Goal: Navigation & Orientation: Find specific page/section

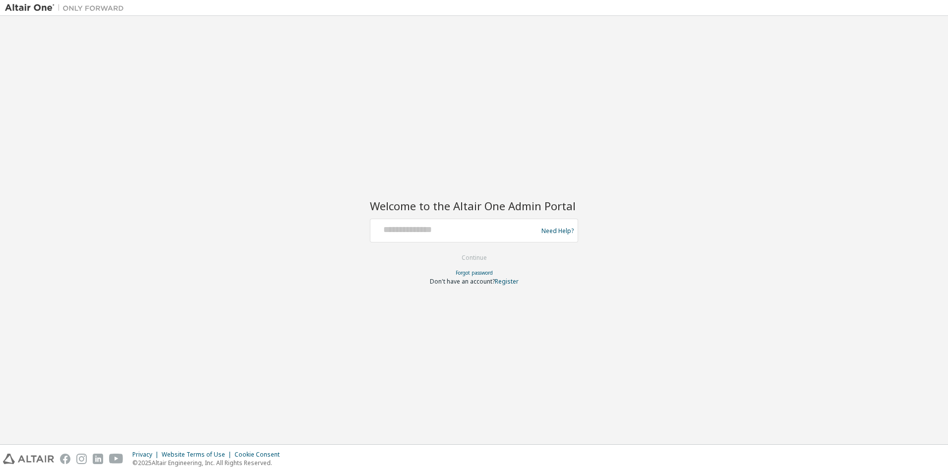
click at [433, 237] on div at bounding box center [455, 230] width 162 height 19
click at [433, 236] on div at bounding box center [455, 230] width 162 height 19
click at [434, 229] on input "text" at bounding box center [455, 228] width 162 height 14
type input "**********"
click at [475, 247] on form "**********" at bounding box center [474, 252] width 208 height 67
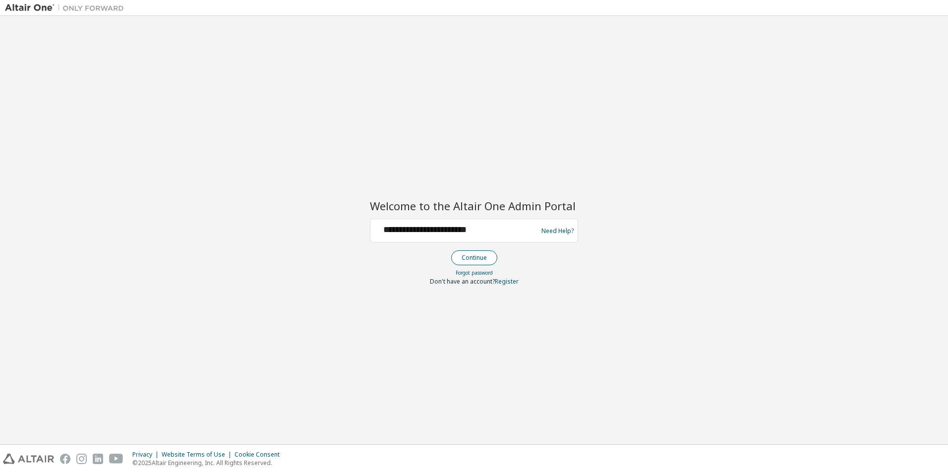
click at [473, 254] on button "Continue" at bounding box center [474, 257] width 46 height 15
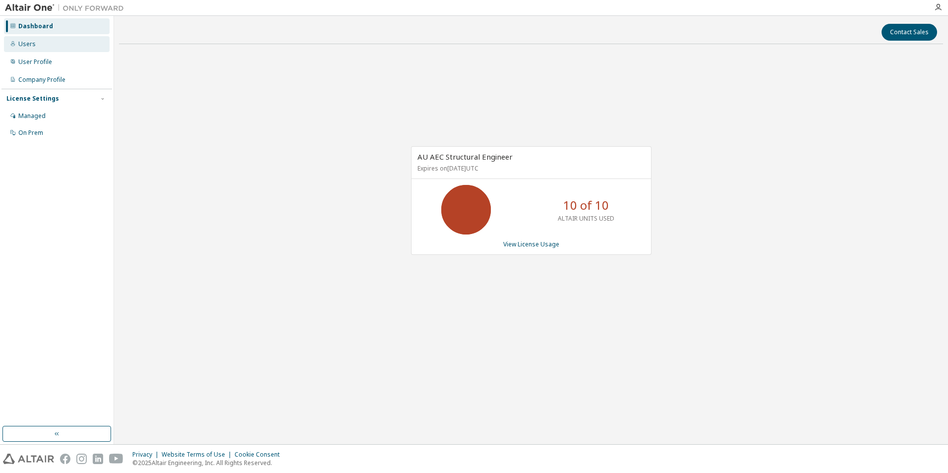
click at [21, 45] on div "Users" at bounding box center [26, 44] width 17 height 8
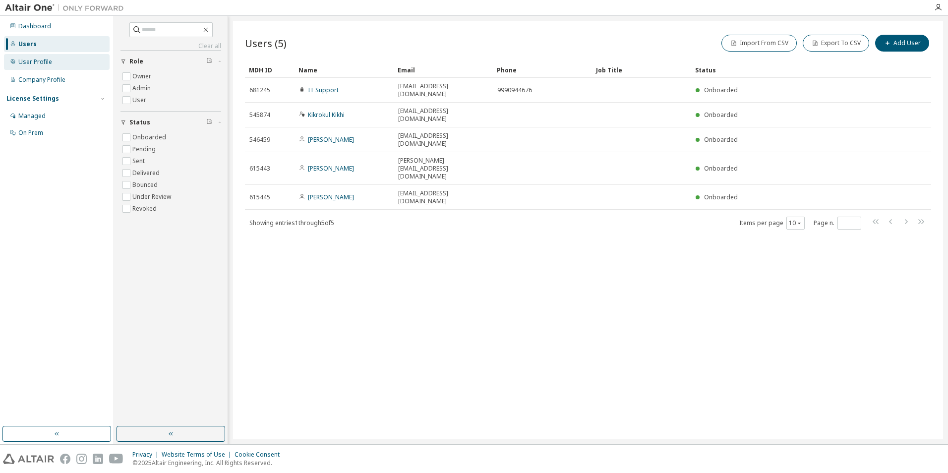
click at [28, 63] on div "User Profile" at bounding box center [35, 62] width 34 height 8
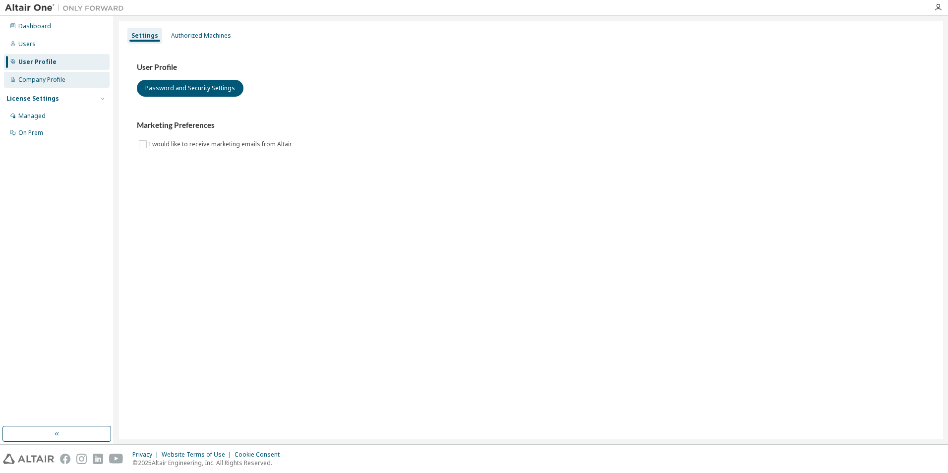
click at [26, 81] on div "Company Profile" at bounding box center [41, 80] width 47 height 8
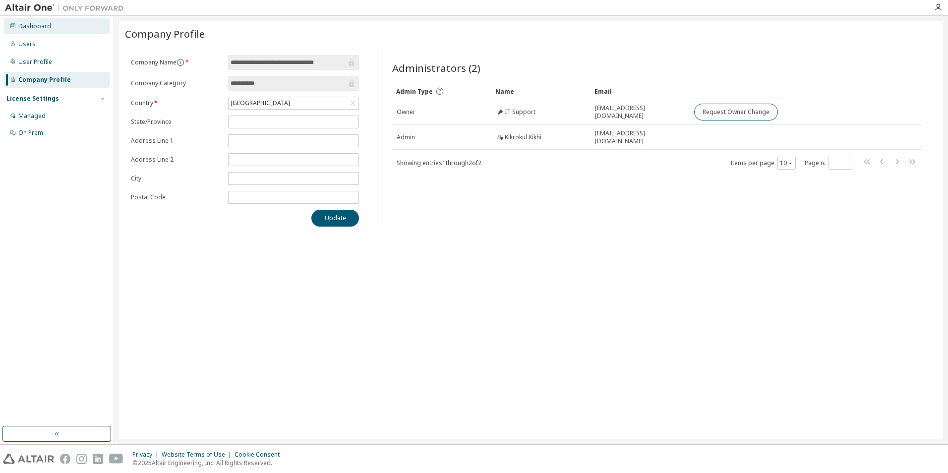
click at [26, 32] on div "Dashboard" at bounding box center [57, 26] width 106 height 16
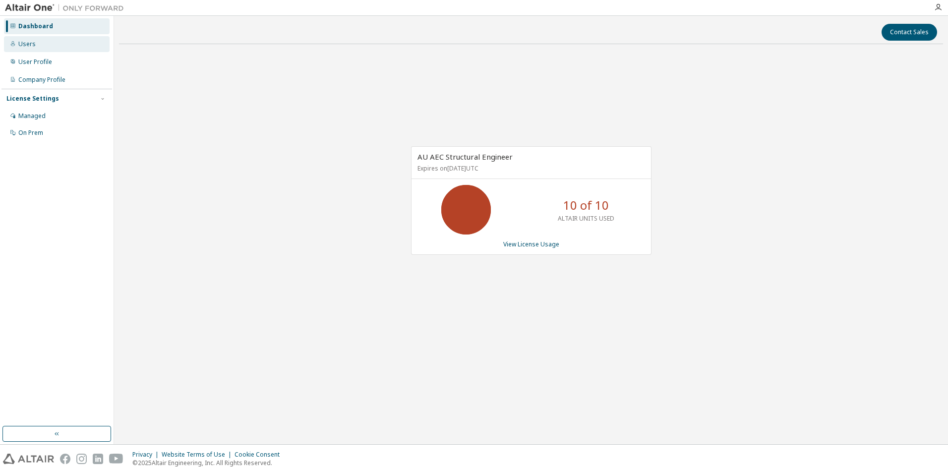
click at [21, 45] on div "Users" at bounding box center [26, 44] width 17 height 8
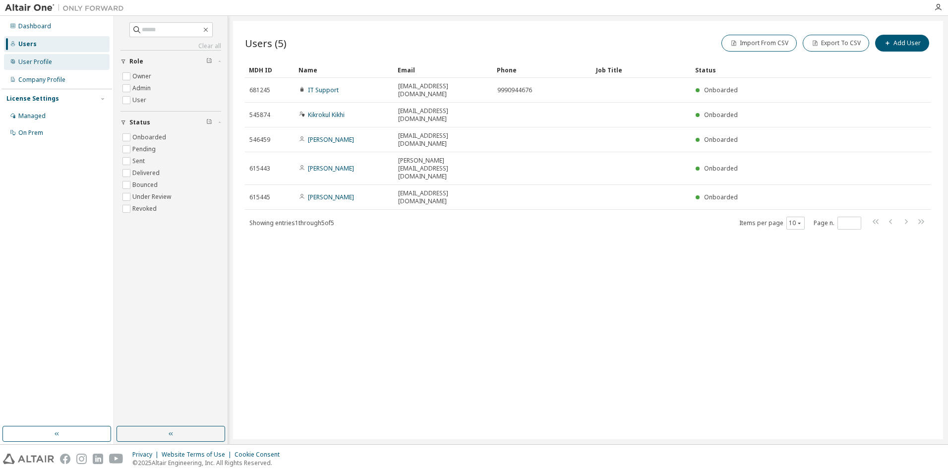
click at [24, 64] on div "User Profile" at bounding box center [35, 62] width 34 height 8
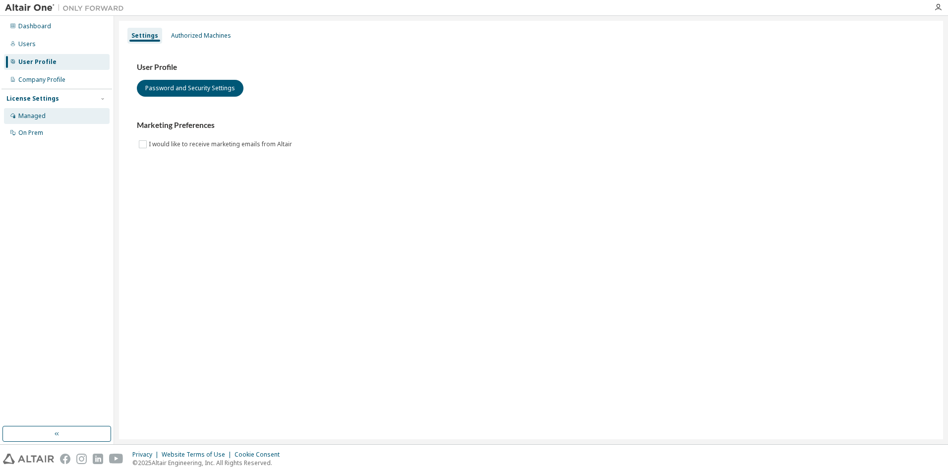
click at [26, 119] on div "Managed" at bounding box center [31, 116] width 27 height 8
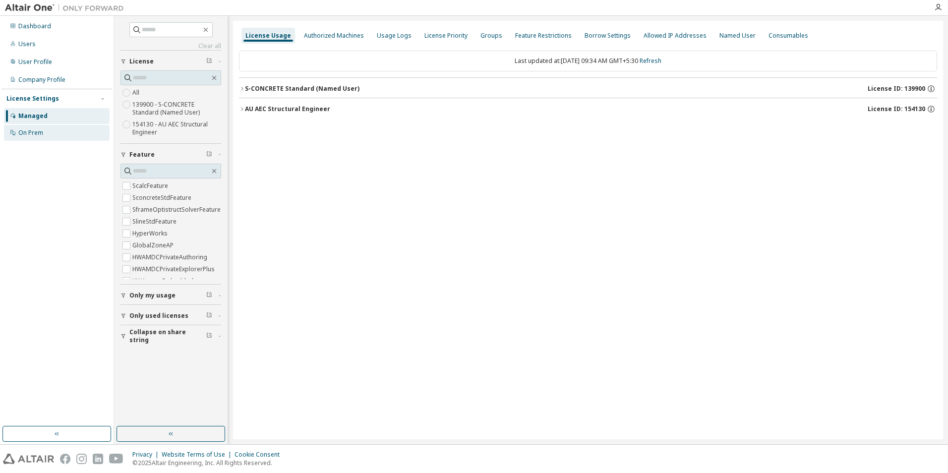
click at [25, 137] on div "On Prem" at bounding box center [57, 133] width 106 height 16
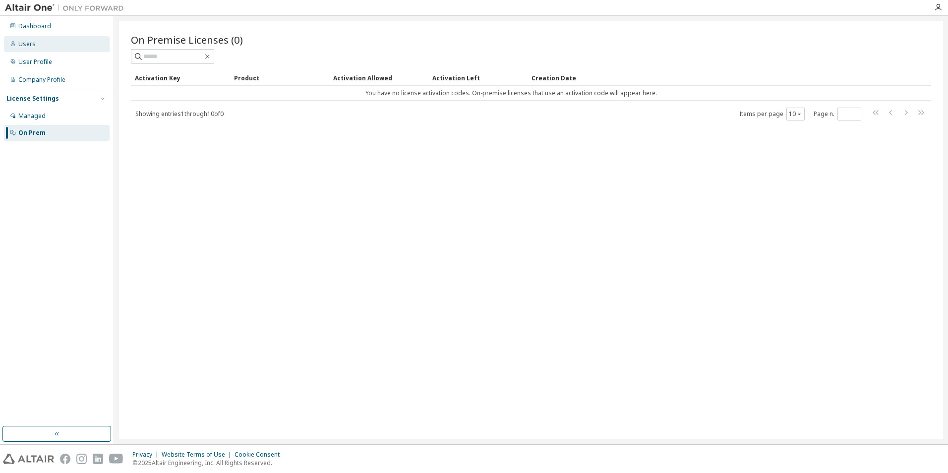
click at [24, 47] on div "Users" at bounding box center [26, 44] width 17 height 8
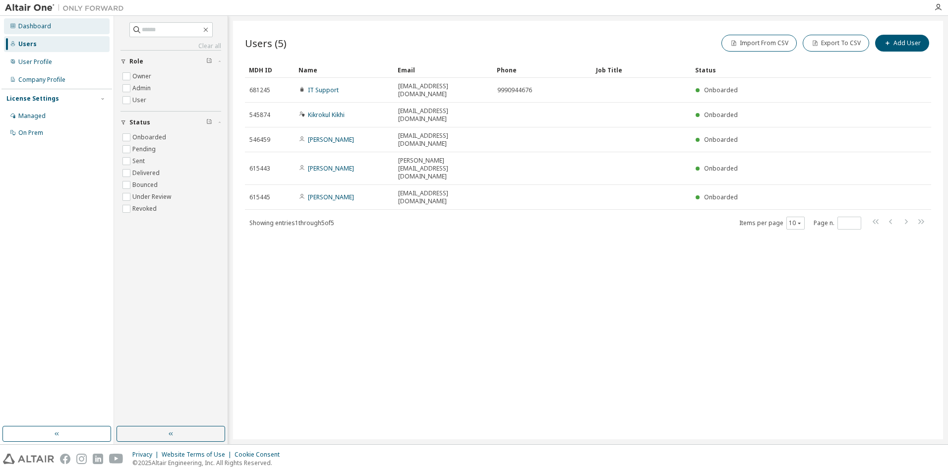
click at [26, 23] on div "Dashboard" at bounding box center [34, 26] width 33 height 8
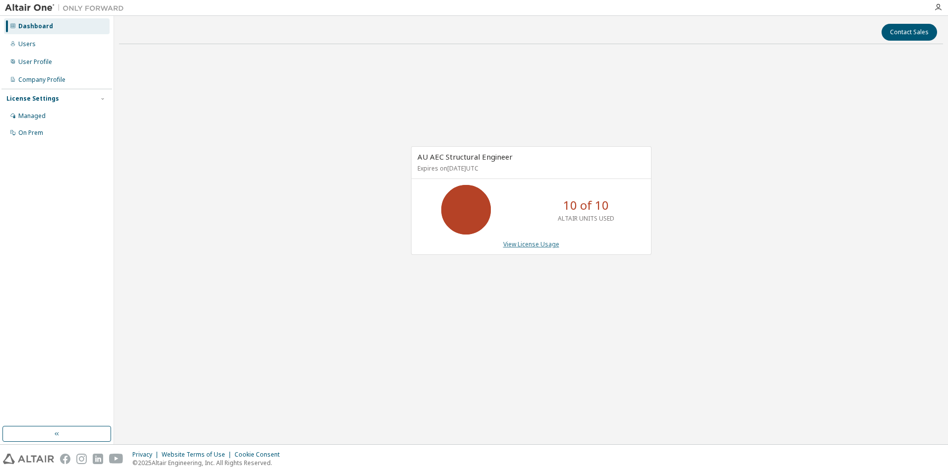
click at [520, 246] on link "View License Usage" at bounding box center [531, 244] width 56 height 8
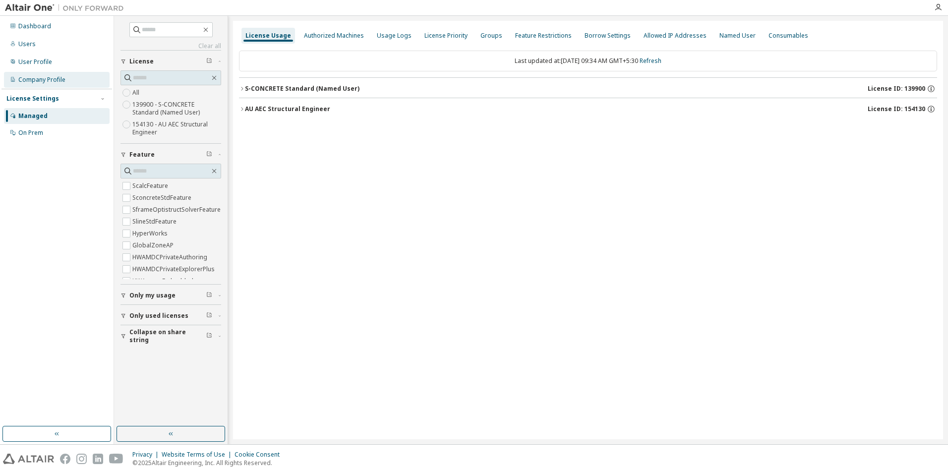
click at [38, 81] on div "Company Profile" at bounding box center [41, 80] width 47 height 8
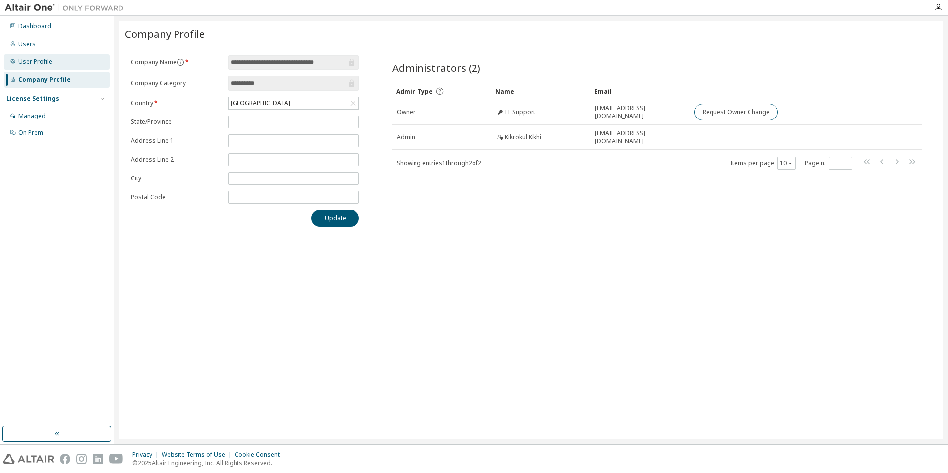
click at [42, 66] on div "User Profile" at bounding box center [57, 62] width 106 height 16
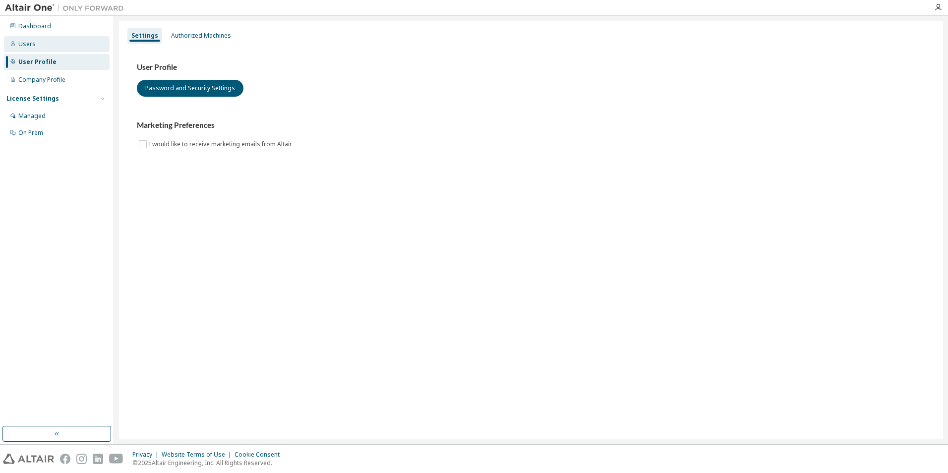
click at [40, 46] on div "Users" at bounding box center [57, 44] width 106 height 16
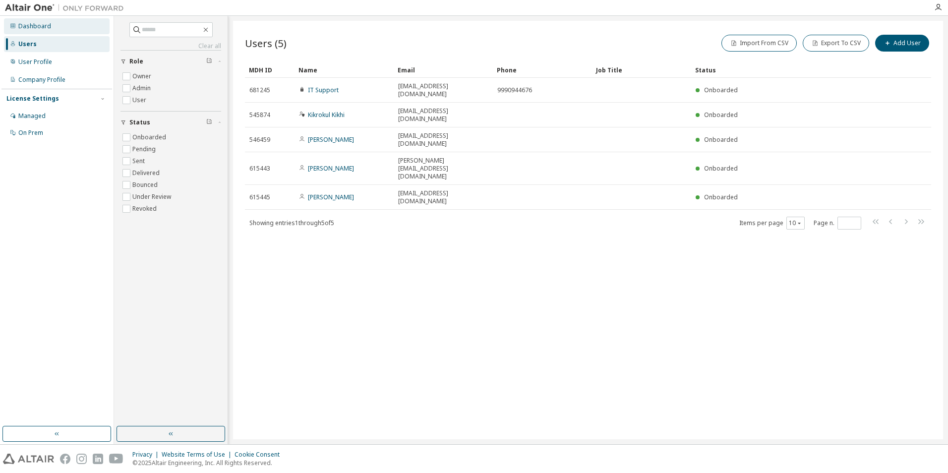
click at [40, 28] on div "Dashboard" at bounding box center [34, 26] width 33 height 8
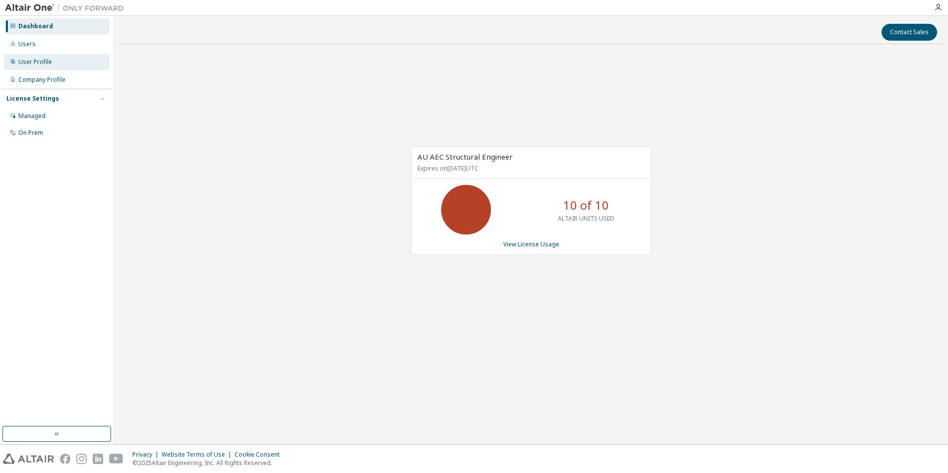
click at [35, 61] on div "User Profile" at bounding box center [35, 62] width 34 height 8
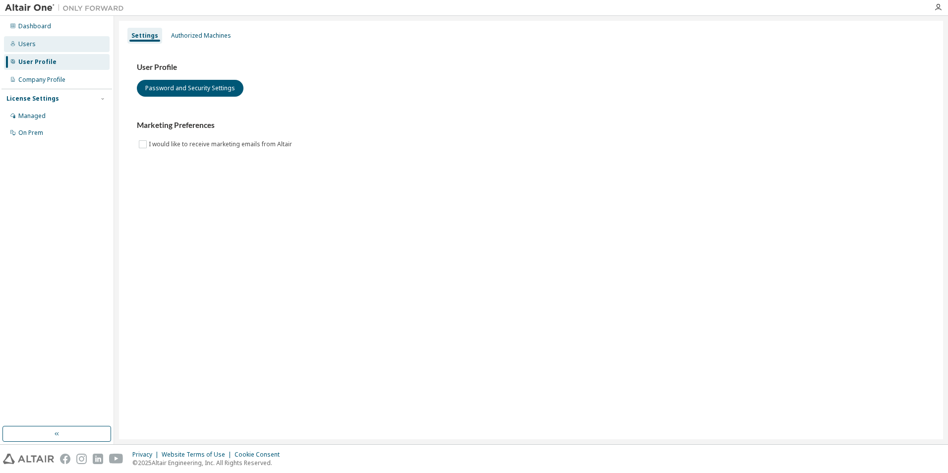
click at [28, 45] on div "Users" at bounding box center [26, 44] width 17 height 8
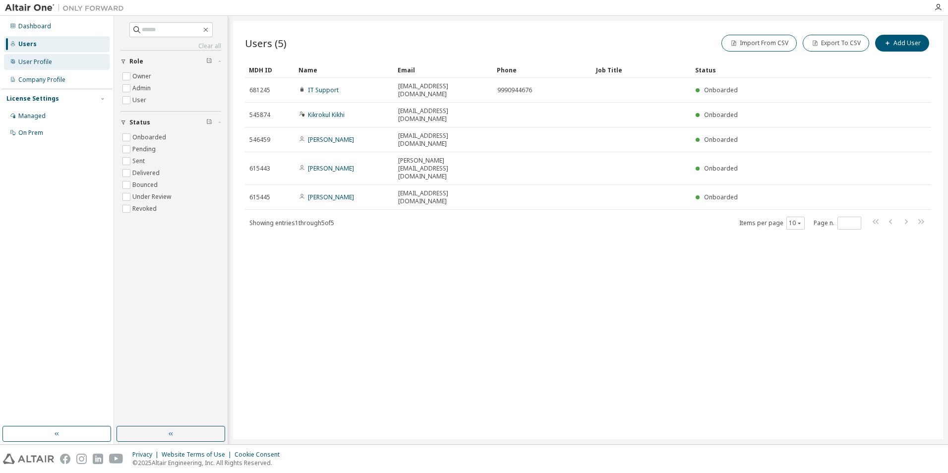
click at [27, 67] on div "User Profile" at bounding box center [57, 62] width 106 height 16
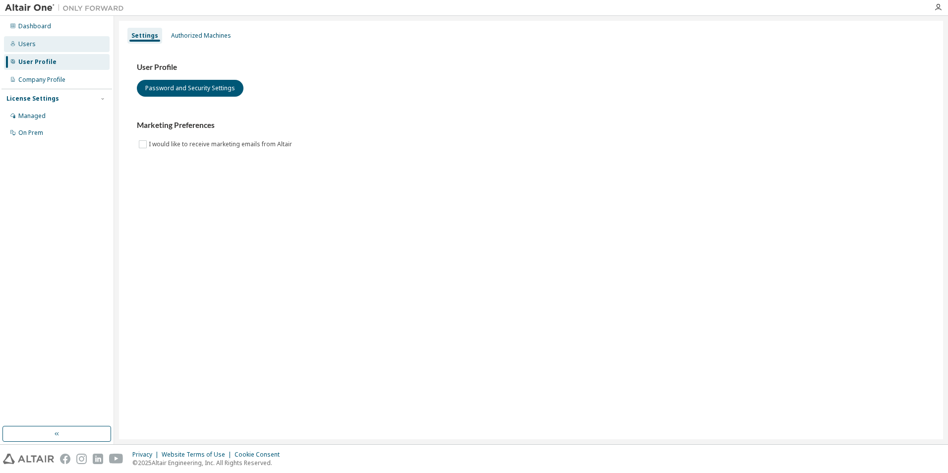
click at [28, 49] on div "Users" at bounding box center [57, 44] width 106 height 16
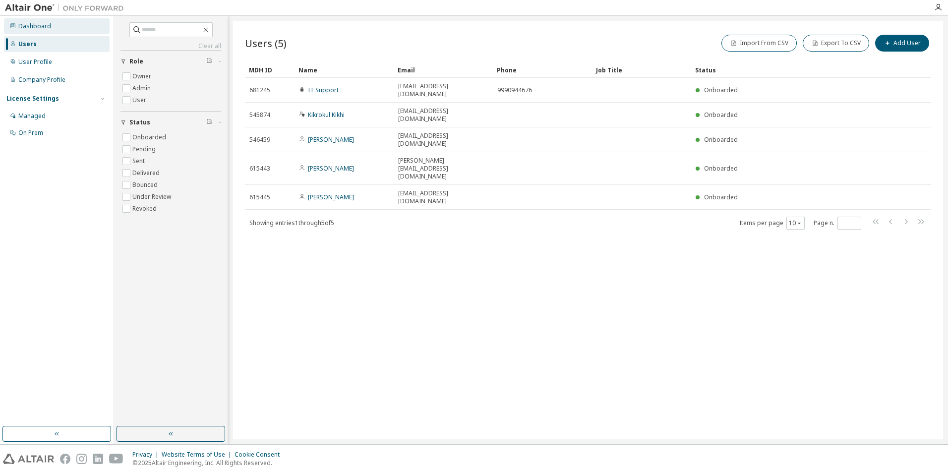
click at [32, 19] on div "Dashboard" at bounding box center [57, 26] width 106 height 16
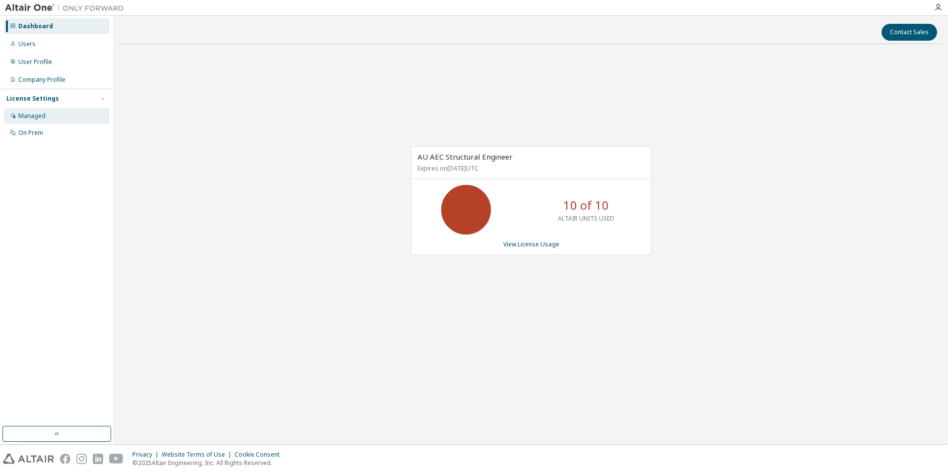
click at [24, 113] on div "Managed" at bounding box center [31, 116] width 27 height 8
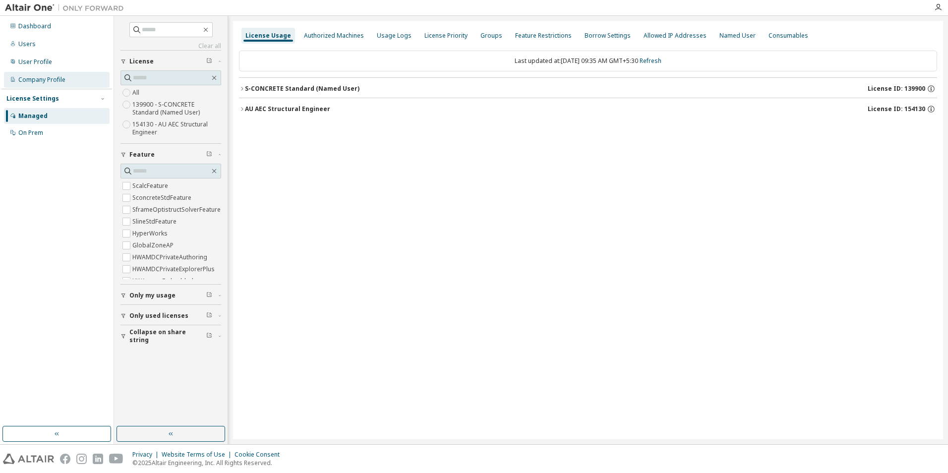
click at [29, 84] on div "Company Profile" at bounding box center [57, 80] width 106 height 16
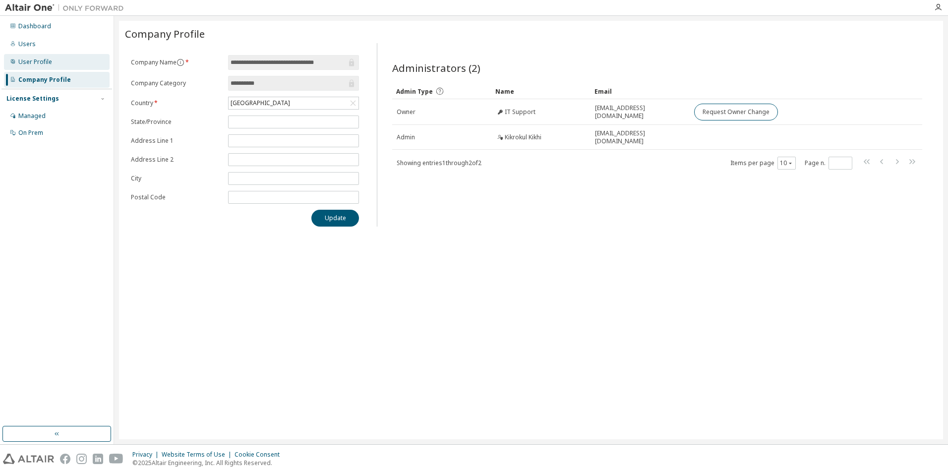
click at [35, 61] on div "User Profile" at bounding box center [35, 62] width 34 height 8
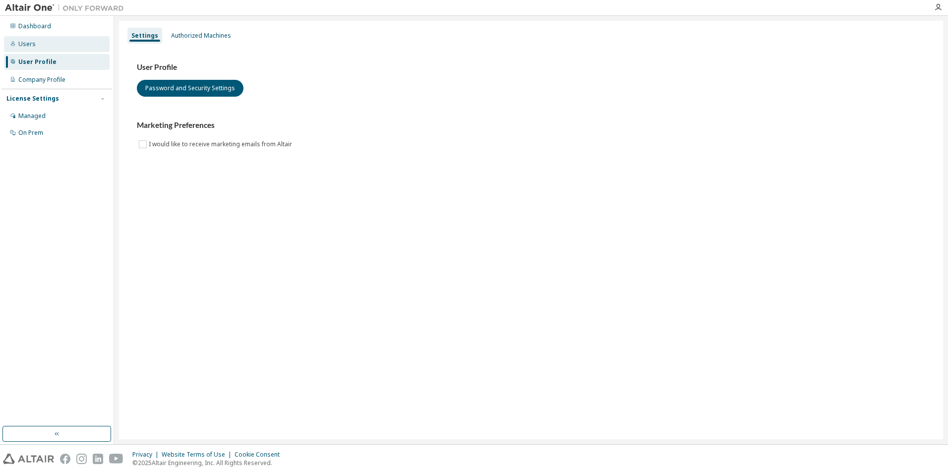
click at [22, 41] on div "Users" at bounding box center [26, 44] width 17 height 8
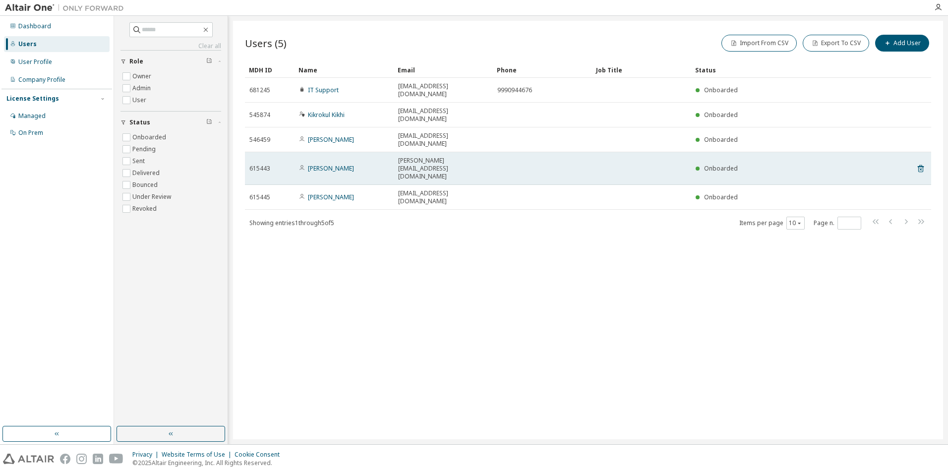
click at [263, 165] on span "615443" at bounding box center [259, 169] width 21 height 8
click at [259, 165] on span "615443" at bounding box center [259, 169] width 21 height 8
click at [348, 164] on link "[PERSON_NAME]" at bounding box center [331, 168] width 46 height 8
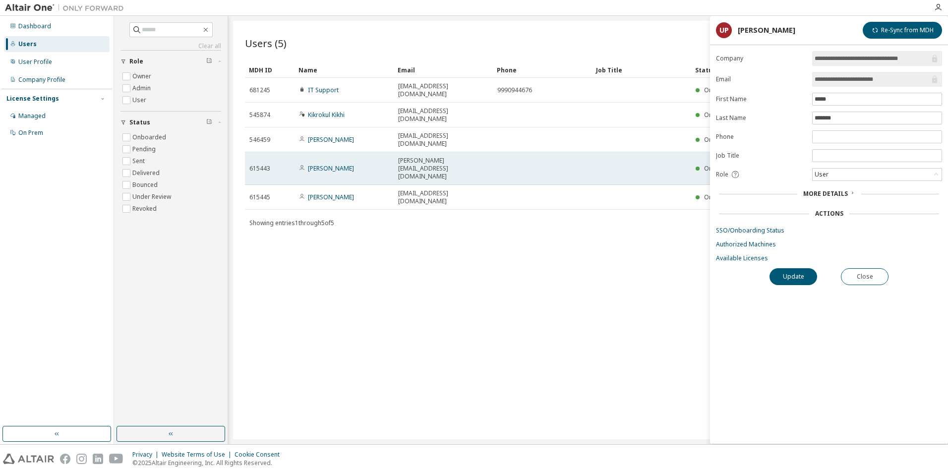
click at [265, 165] on span "615443" at bounding box center [259, 169] width 21 height 8
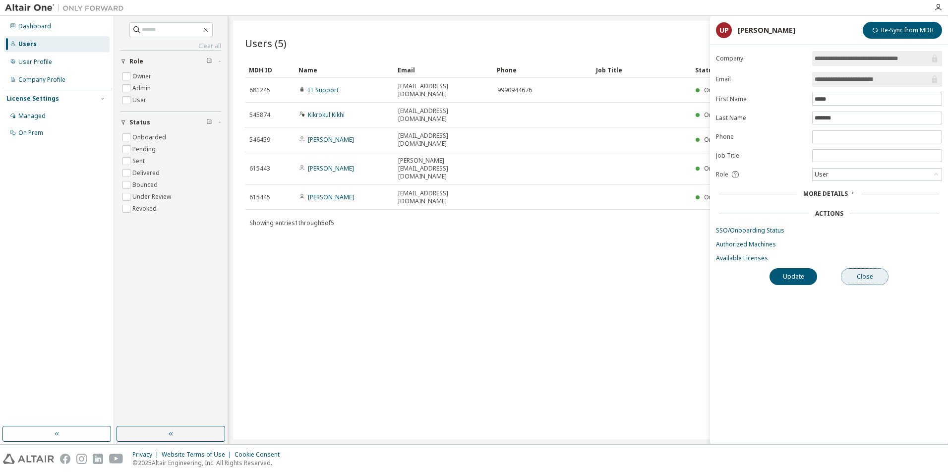
click at [872, 276] on button "Close" at bounding box center [865, 276] width 48 height 17
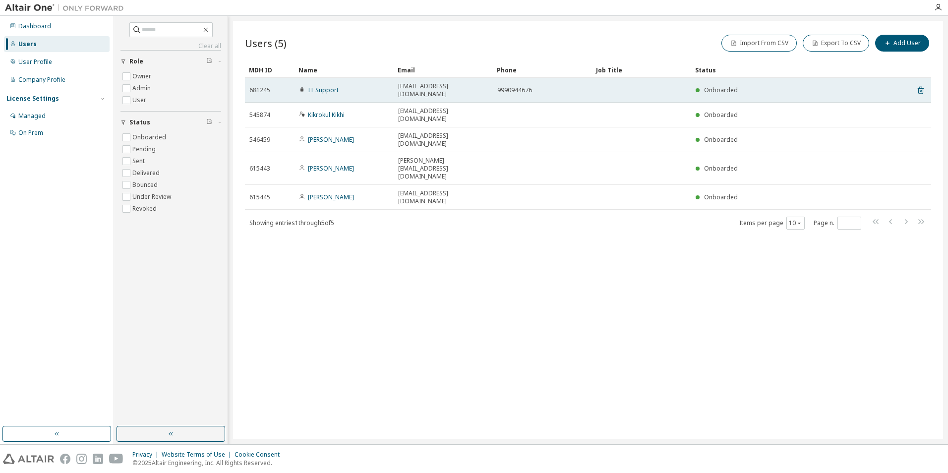
click at [266, 89] on span "681245" at bounding box center [259, 90] width 21 height 8
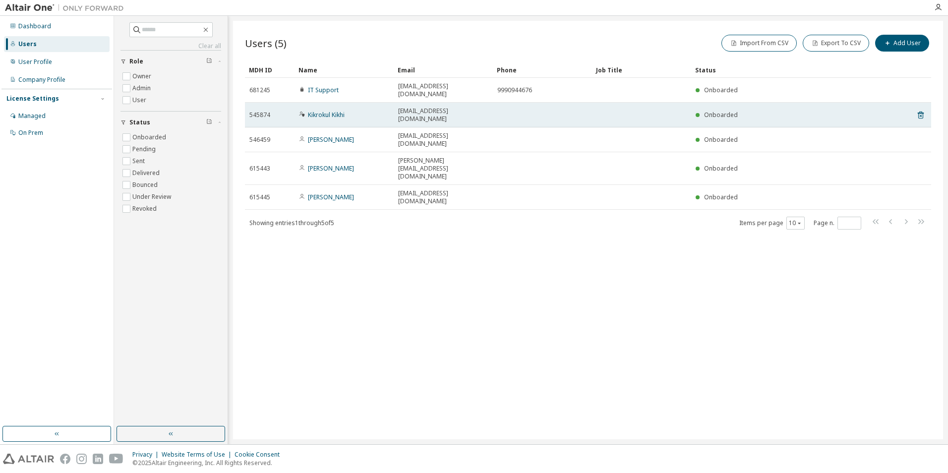
click at [255, 111] on span "545874" at bounding box center [259, 115] width 21 height 8
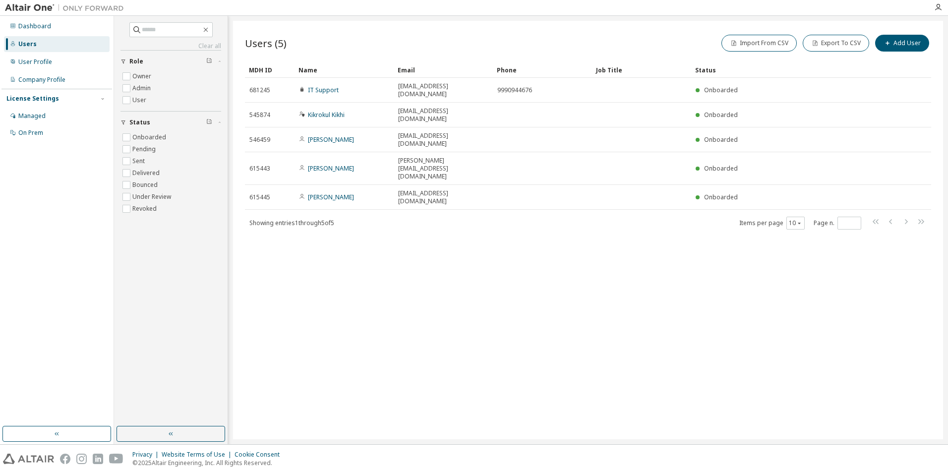
click at [564, 247] on div "Users (5) Import From CSV Export To CSV Add User Clear Load Save Save As Field …" at bounding box center [588, 230] width 710 height 419
click at [44, 65] on div "User Profile" at bounding box center [35, 62] width 34 height 8
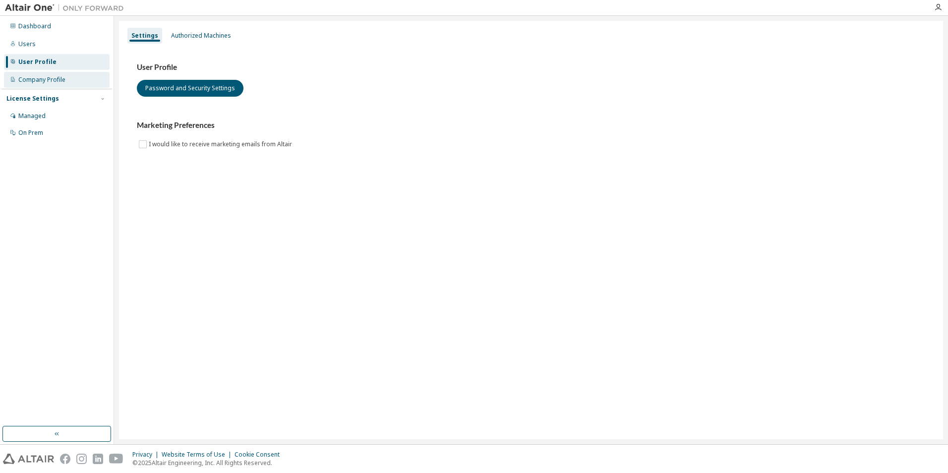
click at [37, 78] on div "Company Profile" at bounding box center [41, 80] width 47 height 8
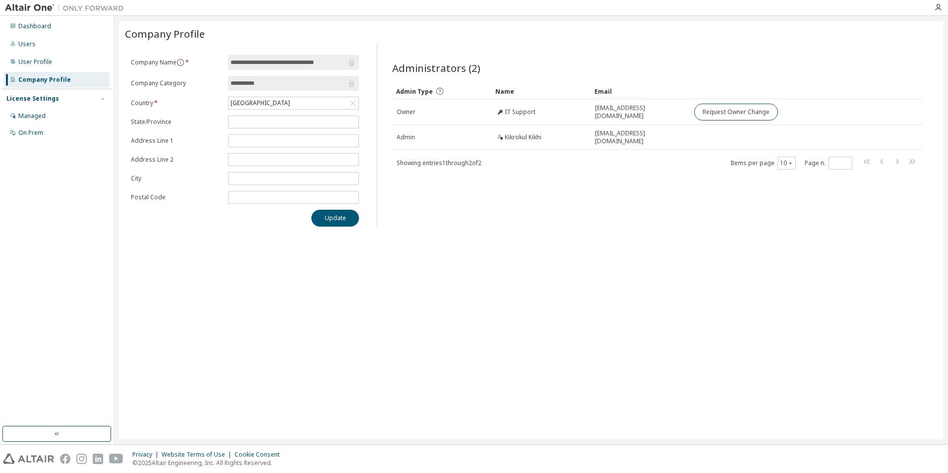
click at [33, 91] on div "License Settings Managed On Prem" at bounding box center [56, 115] width 111 height 53
click at [27, 135] on div "On Prem" at bounding box center [30, 133] width 25 height 8
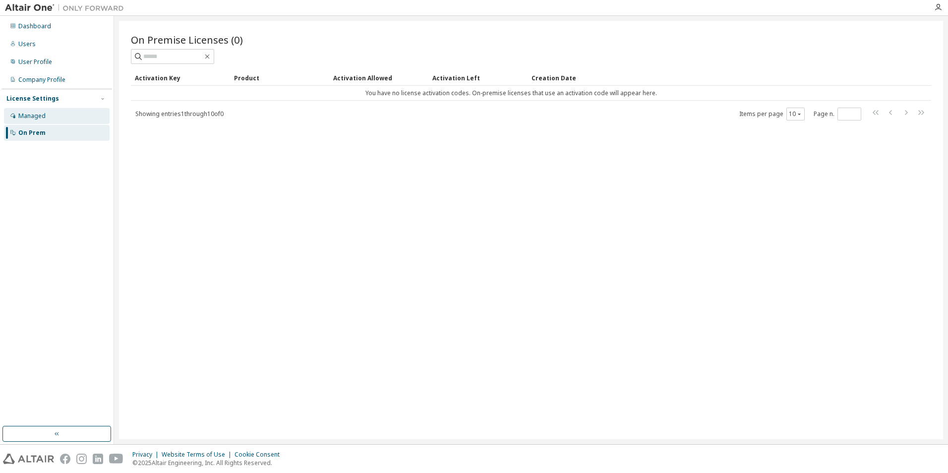
click at [31, 117] on div "Managed" at bounding box center [31, 116] width 27 height 8
